Goal: Task Accomplishment & Management: Complete application form

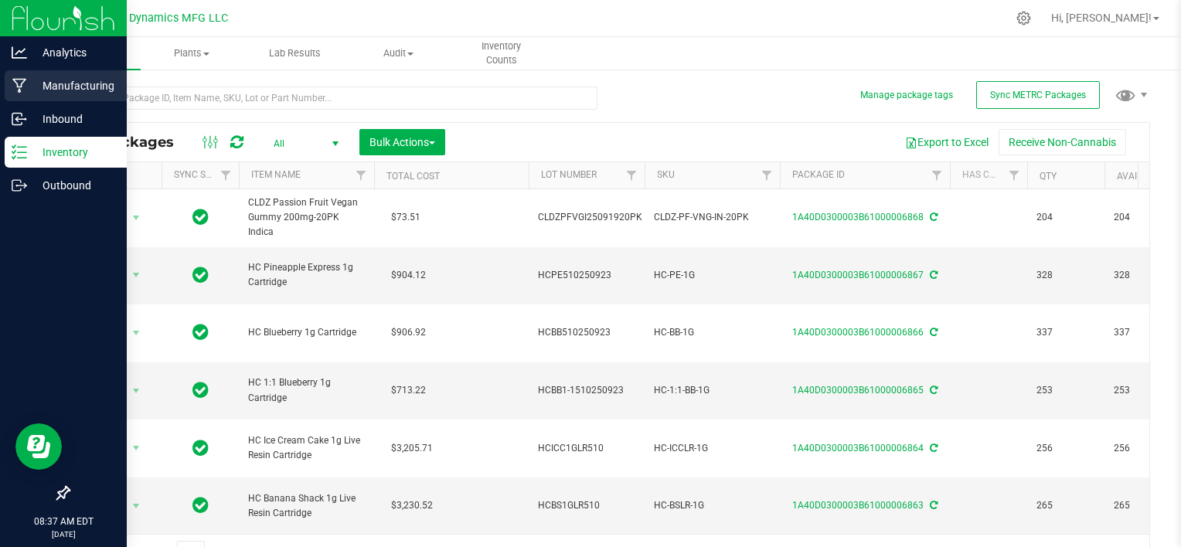
click at [60, 83] on p "Manufacturing" at bounding box center [73, 86] width 93 height 19
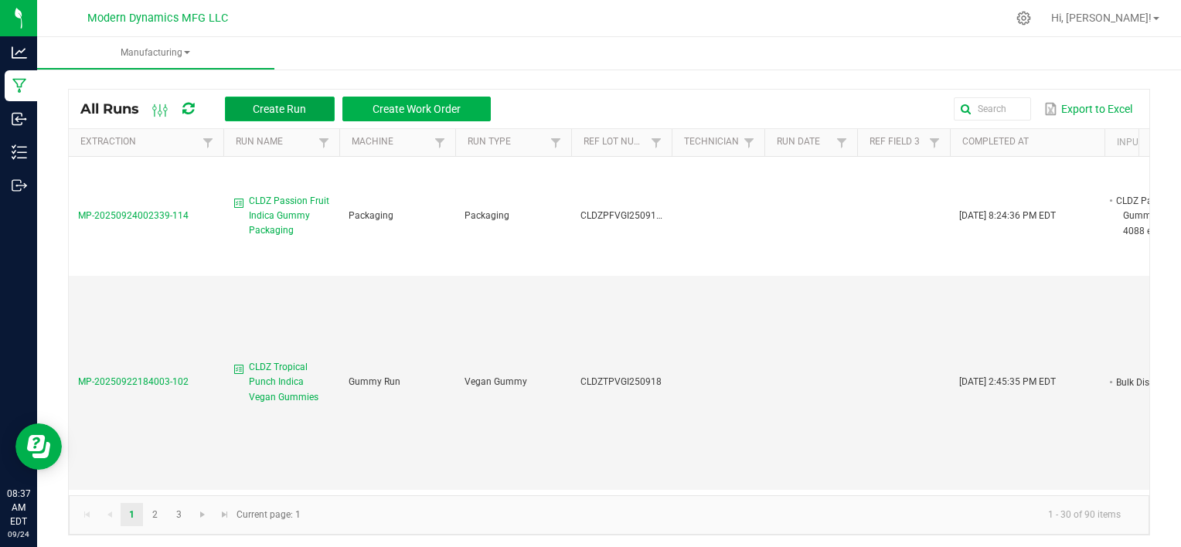
click at [269, 108] on span "Create Run" at bounding box center [279, 109] width 53 height 12
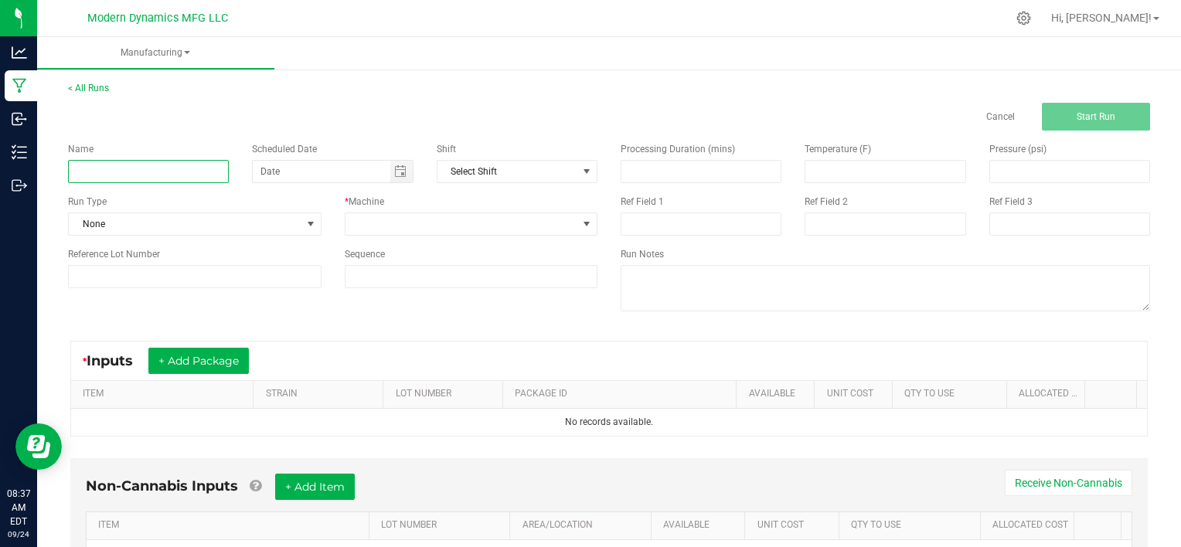
click at [178, 171] on input at bounding box center [148, 171] width 161 height 23
click at [142, 172] on input at bounding box center [148, 171] width 161 height 23
paste input "Vacation Tiki Fruit Punch"
type input "Vacation Tiki Fruit Punch"
click at [279, 171] on input "month/day/year" at bounding box center [322, 172] width 138 height 22
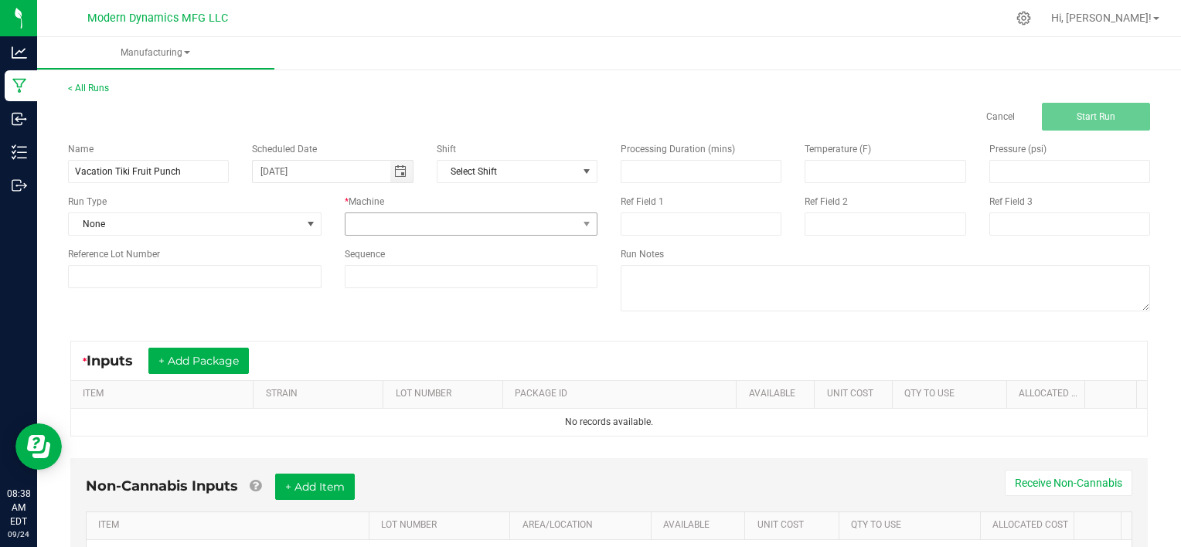
type input "09/25/2025"
click at [404, 226] on span at bounding box center [462, 224] width 233 height 22
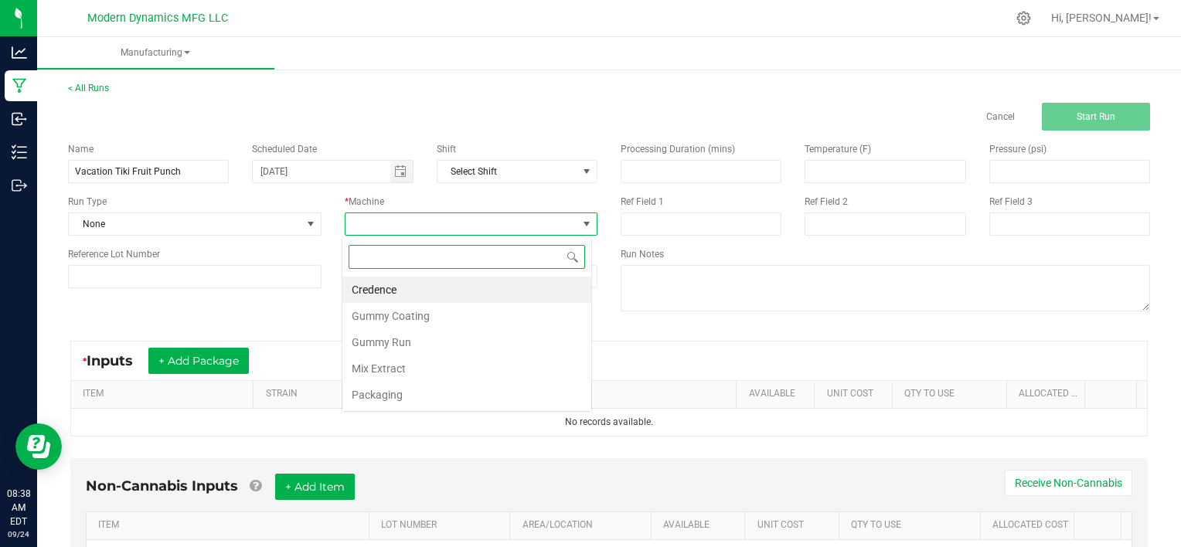
scroll to position [22, 250]
click at [470, 339] on li "Gummy Run" at bounding box center [466, 342] width 249 height 26
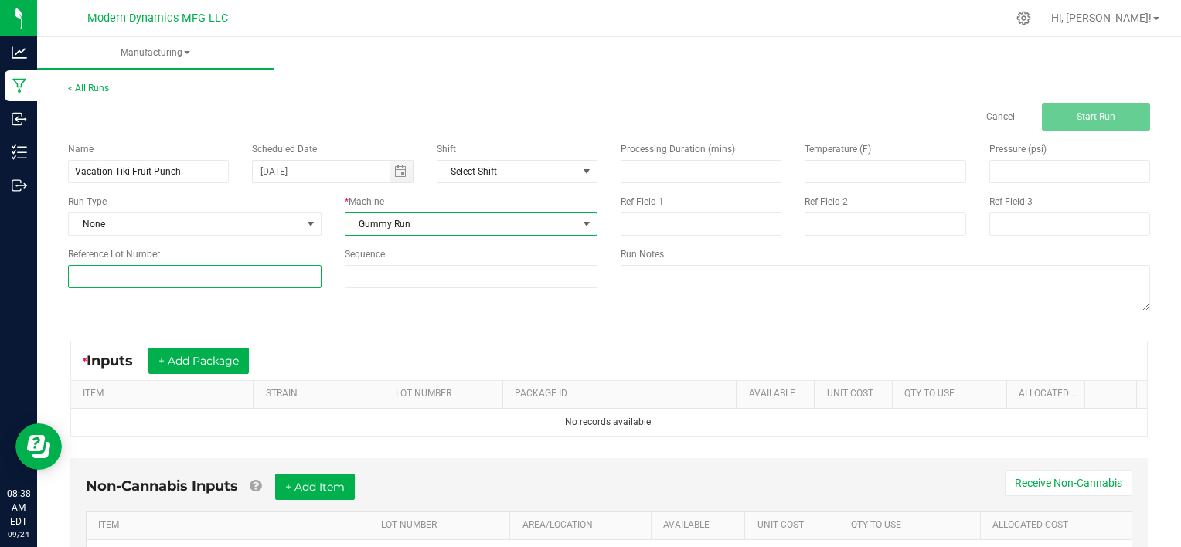
click at [250, 272] on input at bounding box center [195, 276] width 254 height 23
type input "VACTFPR250923"
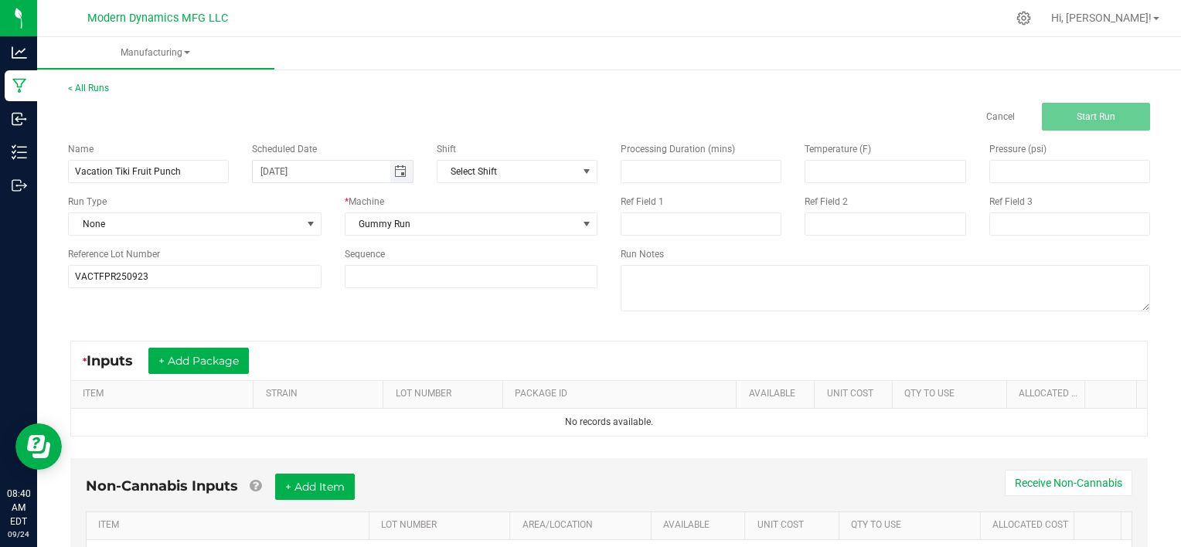
click at [278, 170] on input "09/25/2025" at bounding box center [322, 172] width 138 height 22
click at [281, 170] on input "09/25/2025" at bounding box center [322, 172] width 138 height 22
click at [204, 281] on input "VACTFPR250923" at bounding box center [195, 276] width 254 height 23
click at [282, 171] on input "09/25/2025" at bounding box center [322, 172] width 138 height 22
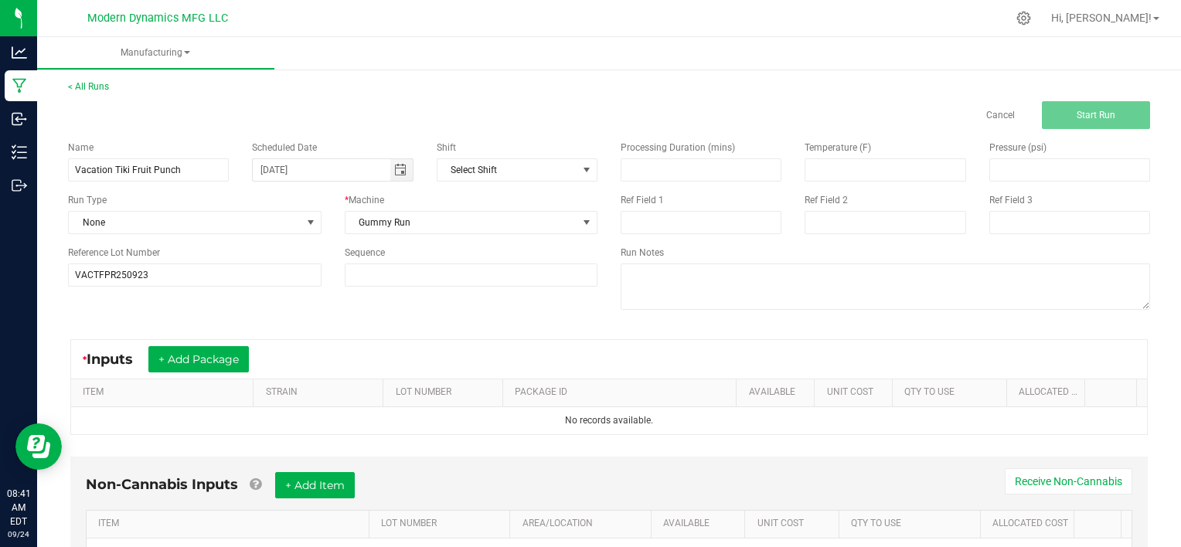
scroll to position [79, 0]
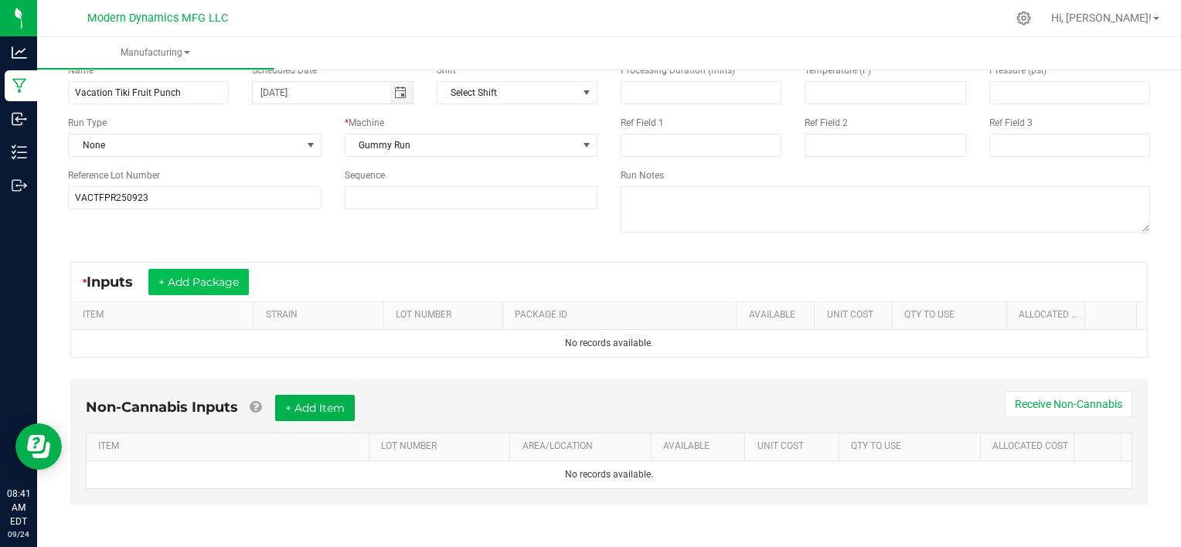
type input "09/23/2025"
click at [220, 281] on button "+ Add Package" at bounding box center [198, 282] width 100 height 26
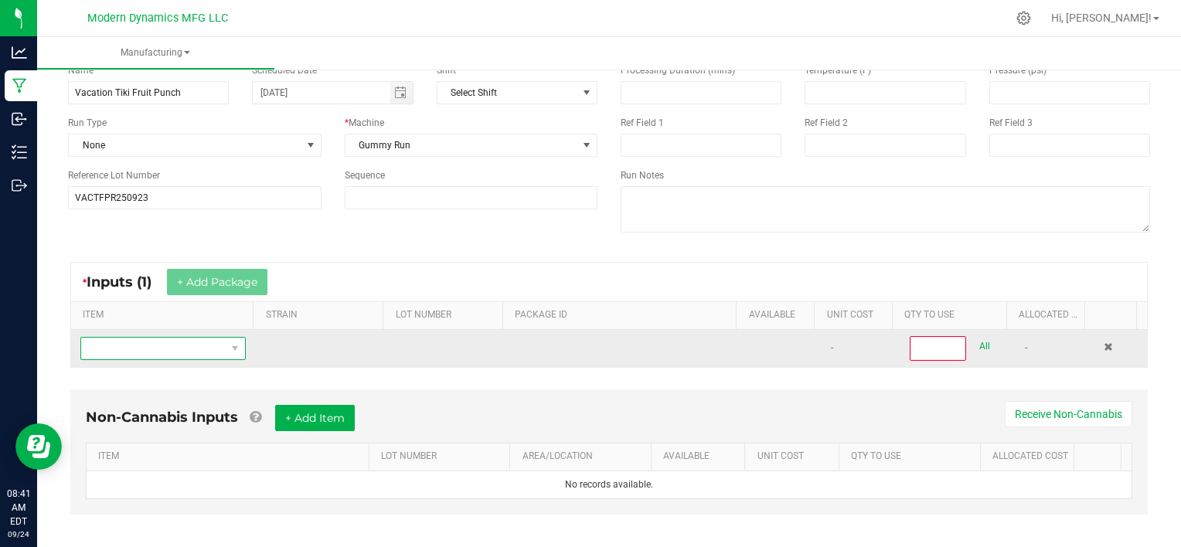
click at [215, 351] on span "NO DATA FOUND" at bounding box center [153, 349] width 145 height 22
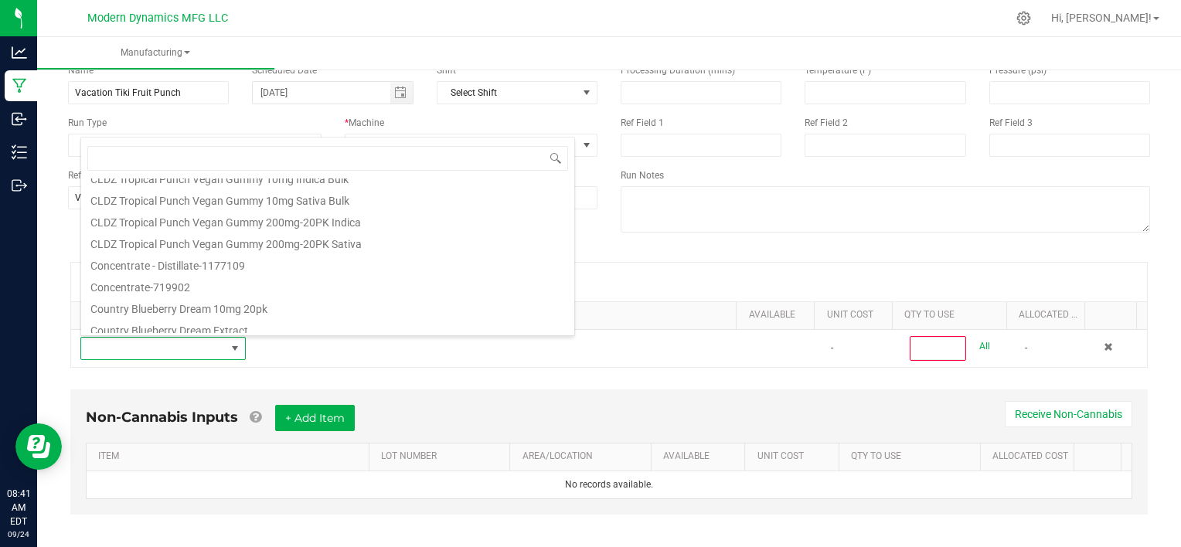
scroll to position [928, 0]
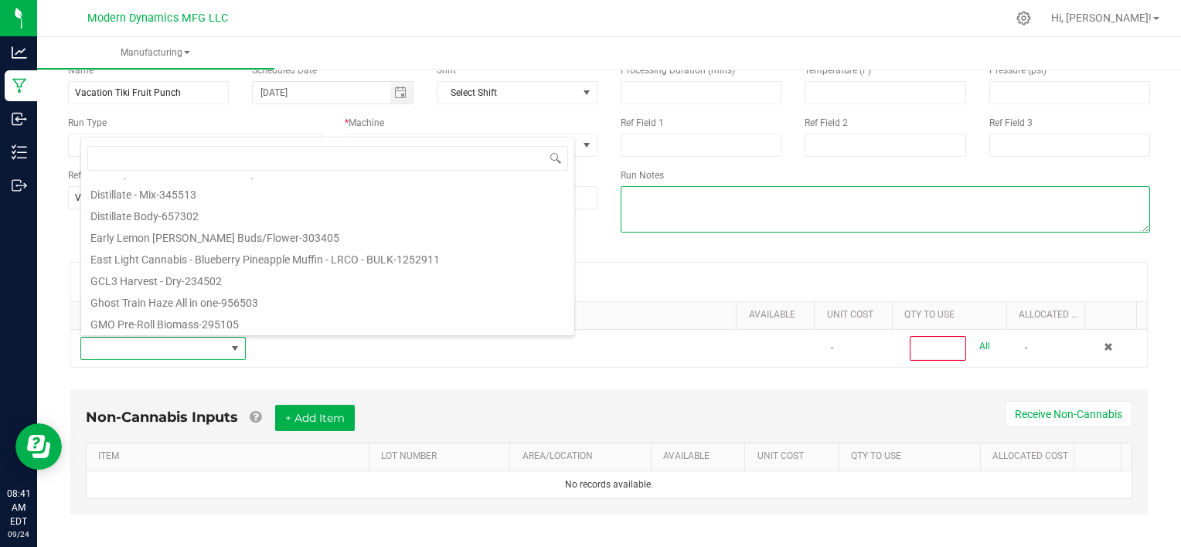
click at [47, 245] on div "< All Runs Cancel Start Run Name Vacation Tiki Fruit Punch Scheduled Date 09/23…" at bounding box center [609, 273] width 1144 height 573
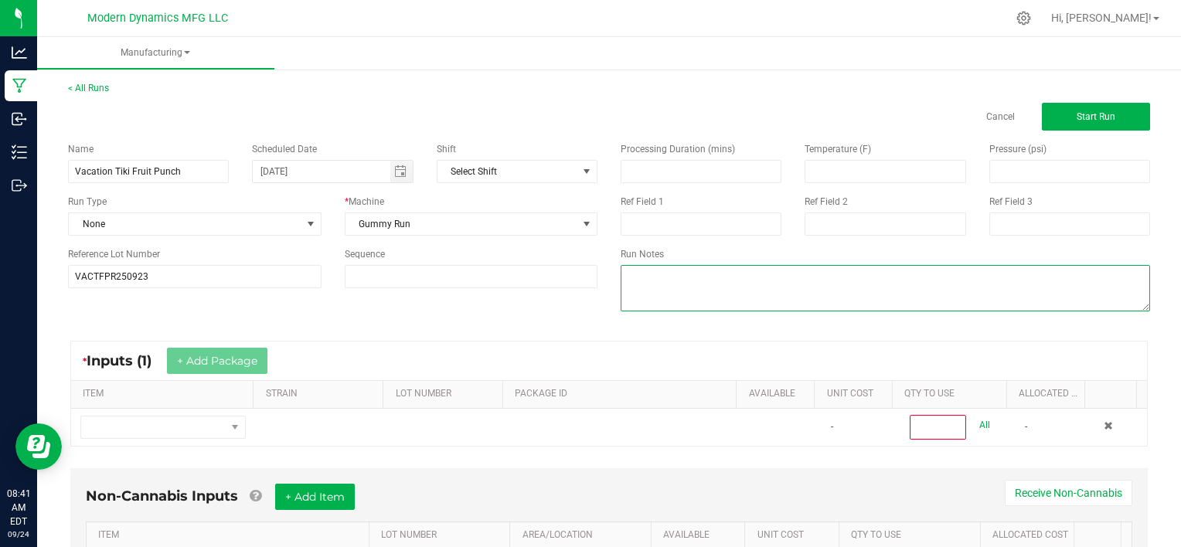
scroll to position [0, 0]
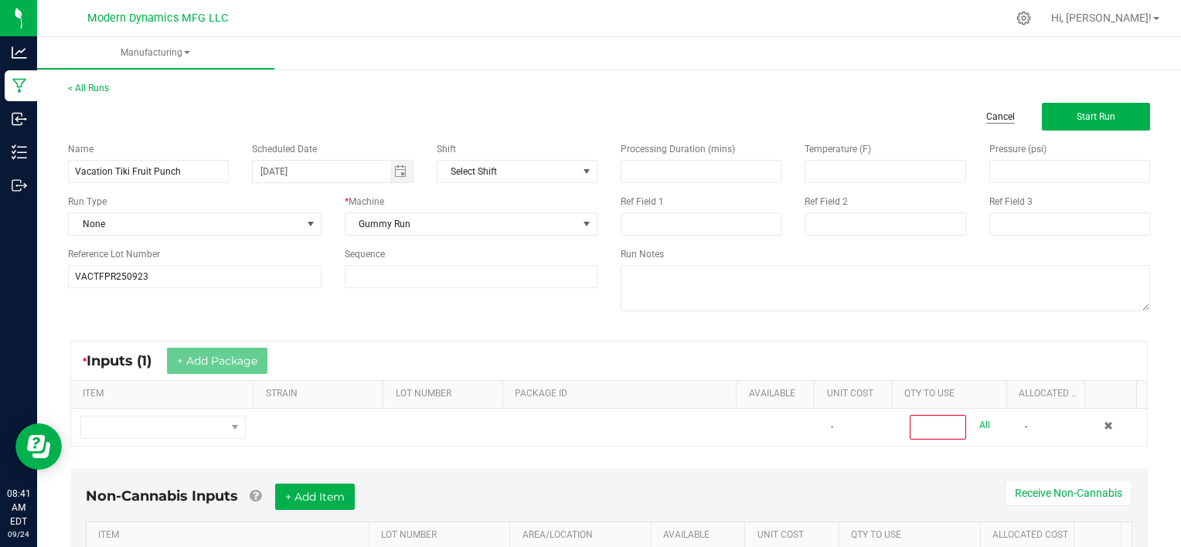
click at [610, 121] on link "Cancel" at bounding box center [1000, 117] width 29 height 13
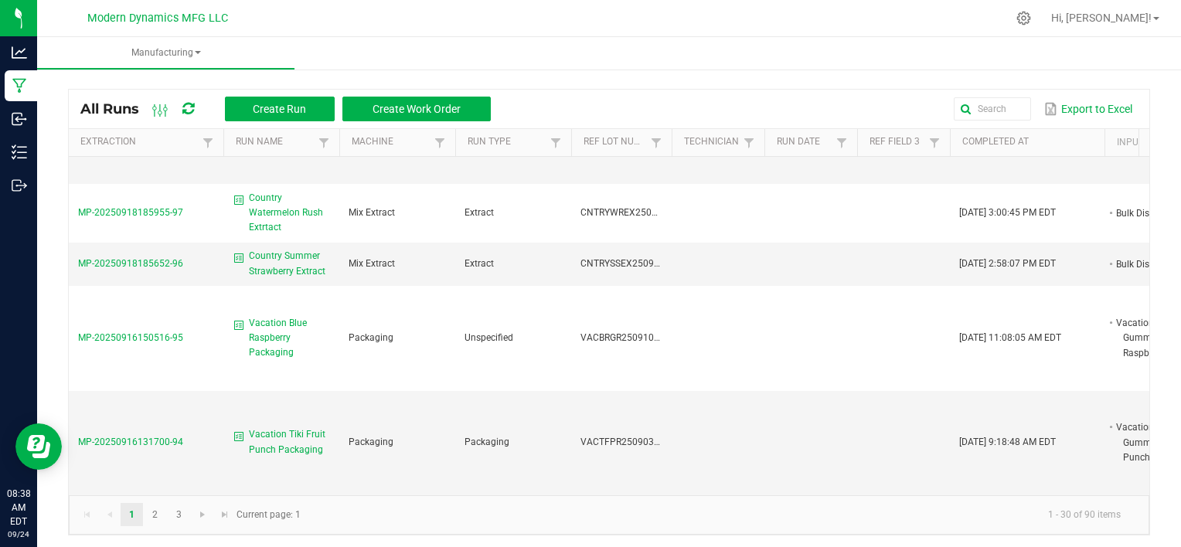
scroll to position [1314, 0]
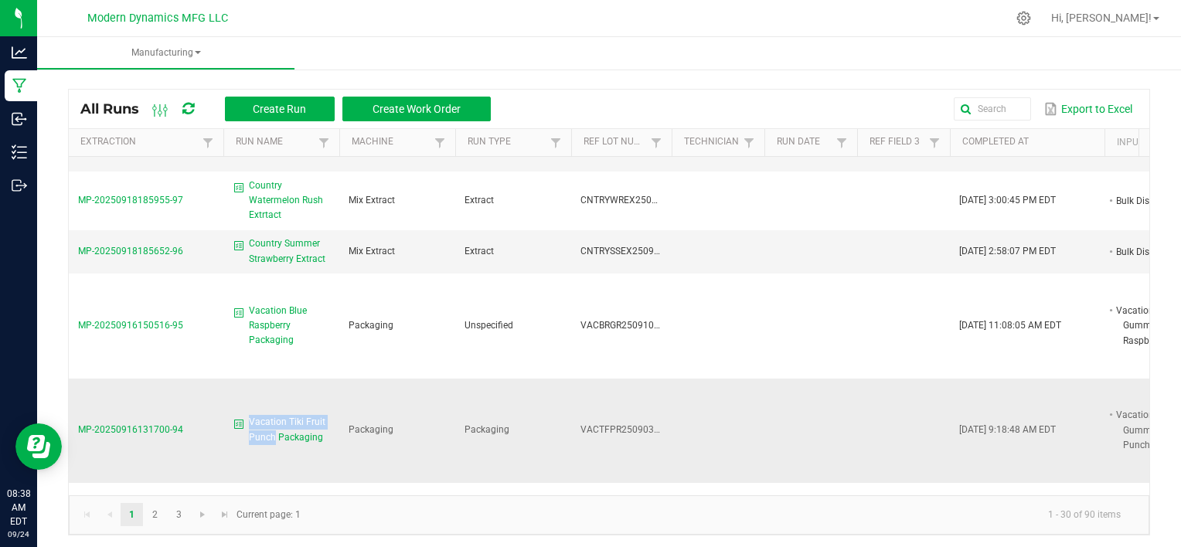
drag, startPoint x: 249, startPoint y: 390, endPoint x: 272, endPoint y: 424, distance: 40.5
click at [272, 424] on td "Vacation Tiki Fruit Punch Packaging" at bounding box center [281, 431] width 116 height 104
copy span "Vacation Tiki Fruit Punch"
